Goal: Information Seeking & Learning: Learn about a topic

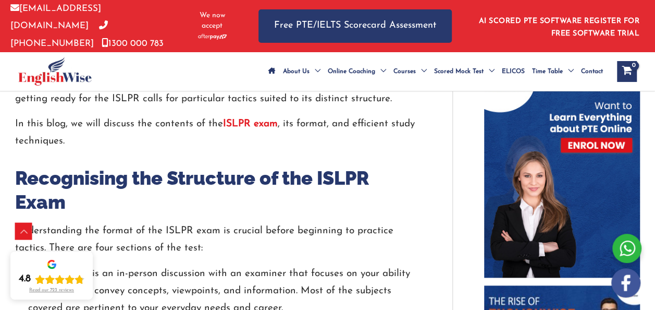
scroll to position [502, 0]
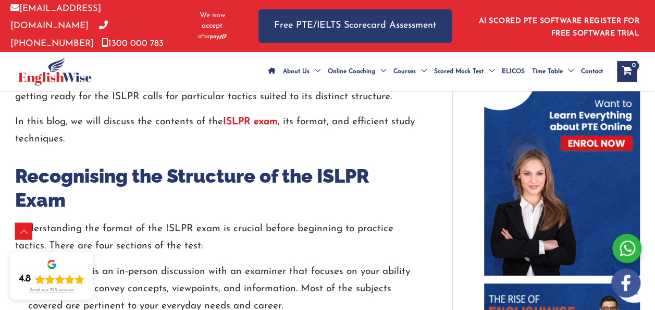
click at [247, 127] on strong "ISLPR exam" at bounding box center [250, 122] width 55 height 10
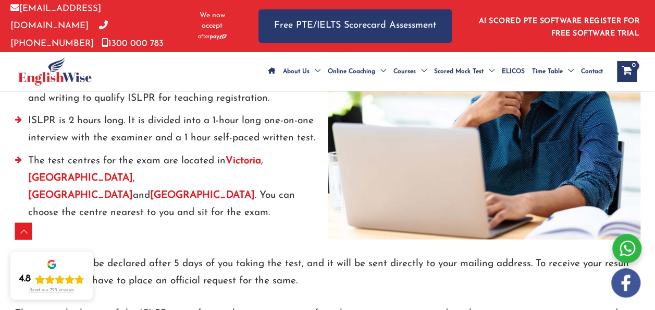
scroll to position [1571, 0]
